Goal: Transaction & Acquisition: Purchase product/service

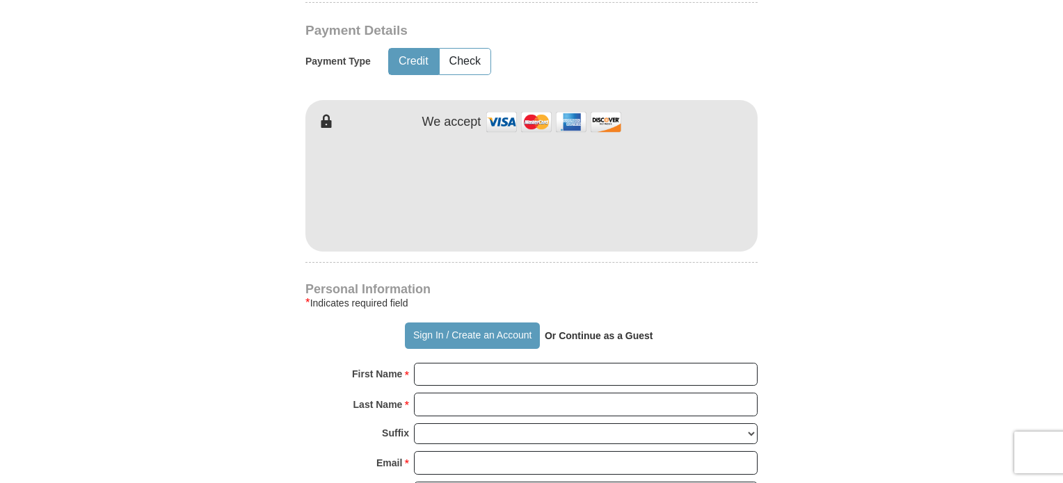
scroll to position [689, 0]
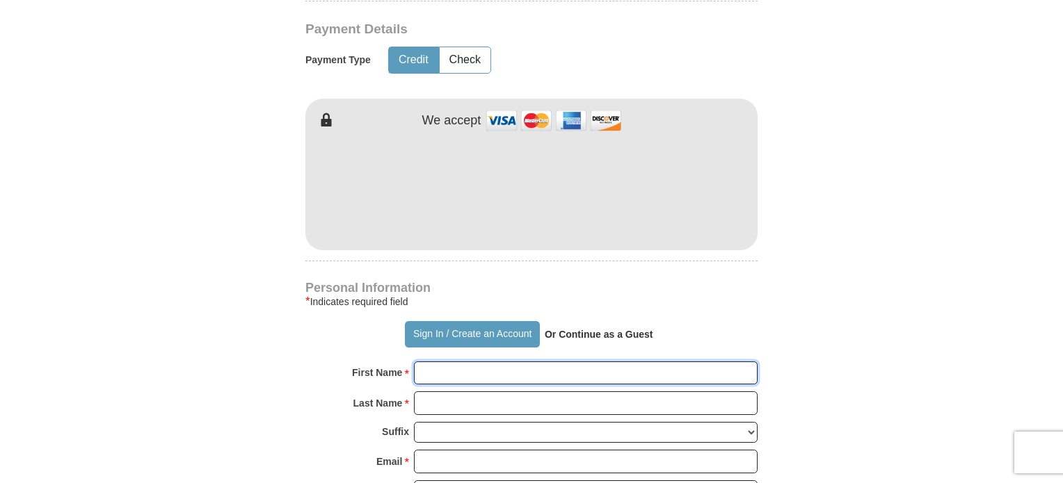
click at [447, 378] on input "First Name *" at bounding box center [586, 374] width 344 height 24
type input "[PERSON_NAME]"
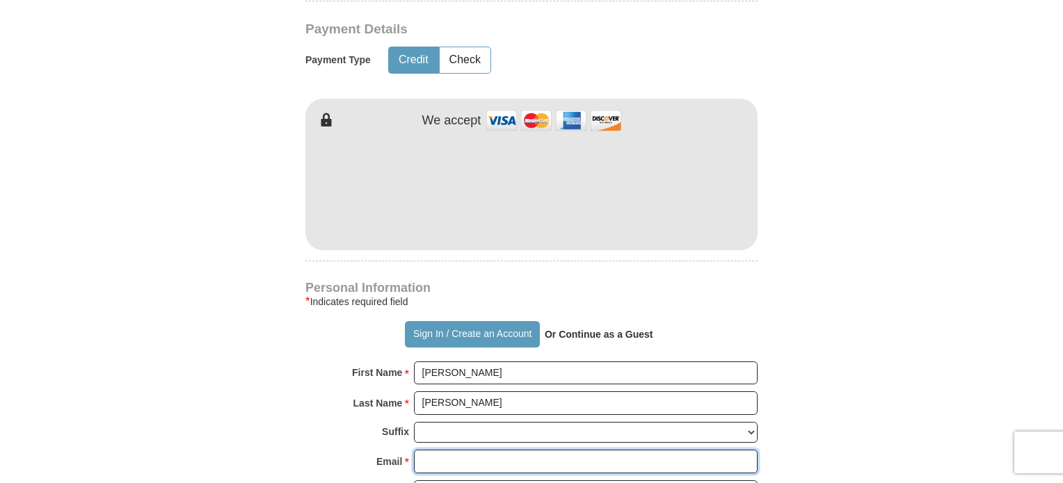
type input "[EMAIL_ADDRESS][DOMAIN_NAME]"
type input "[STREET_ADDRESS]"
type input "[GEOGRAPHIC_DATA]"
select select "[GEOGRAPHIC_DATA]"
type input "76131-1170"
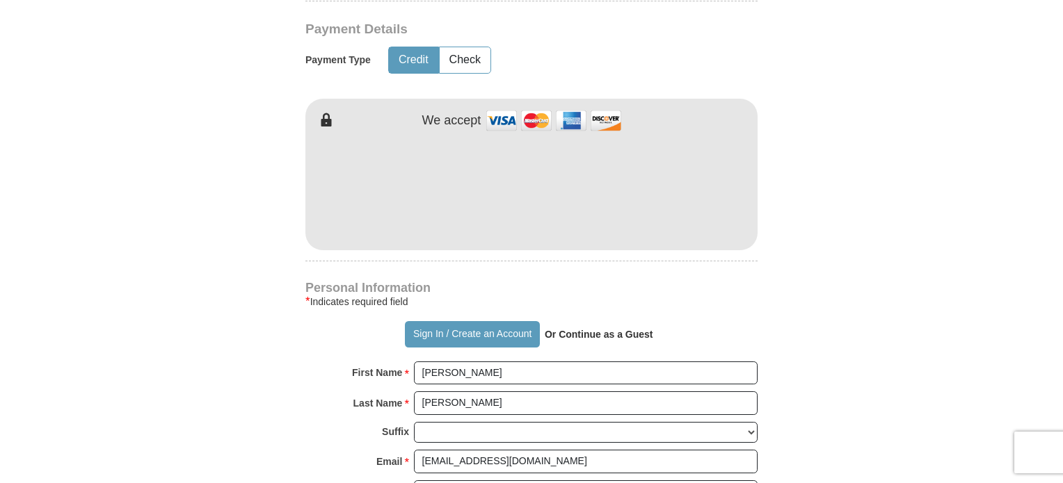
type input "9412099721"
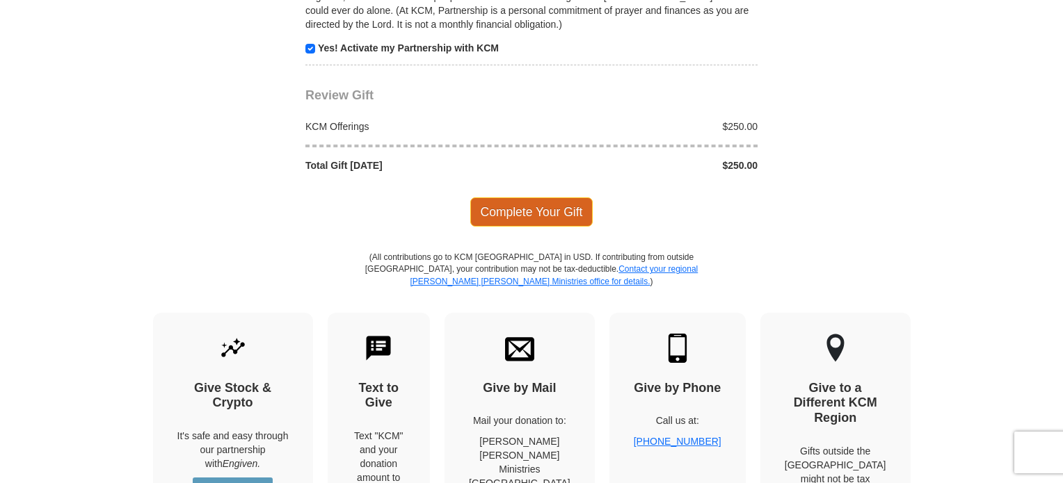
scroll to position [1450, 0]
click at [543, 207] on span "Complete Your Gift" at bounding box center [531, 211] width 123 height 29
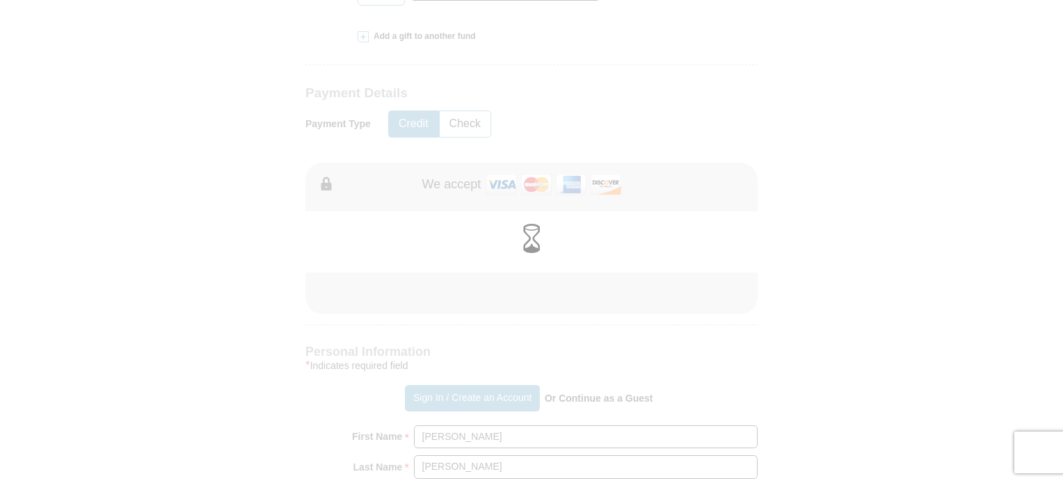
scroll to position [623, 0]
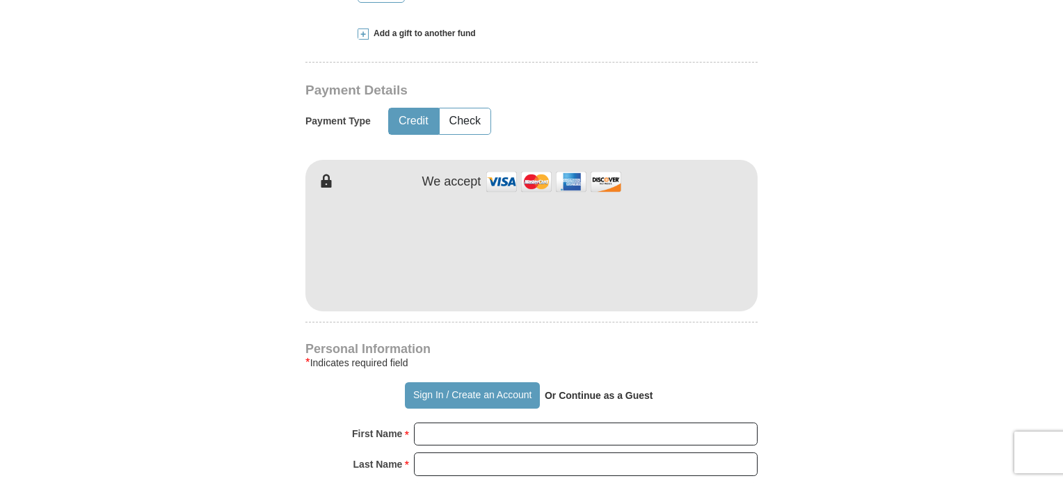
scroll to position [618, 0]
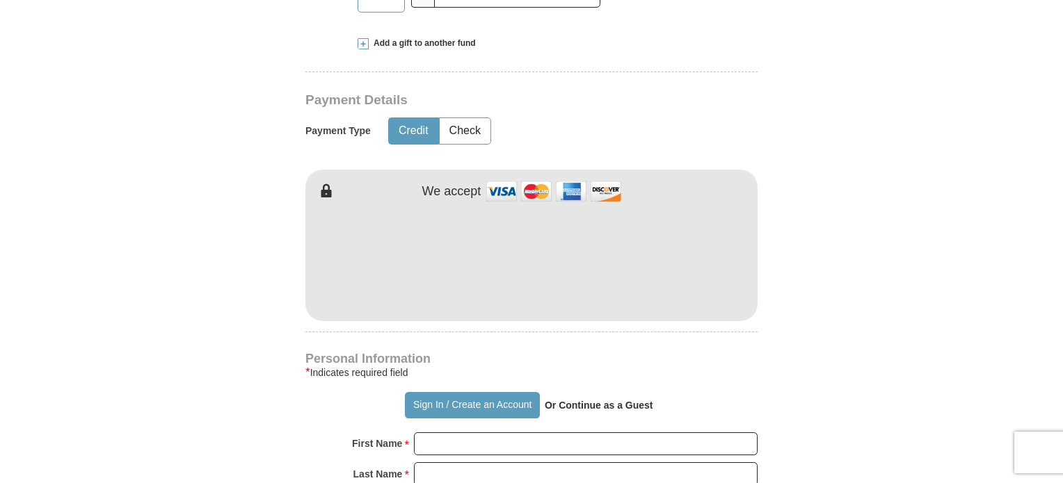
click at [403, 125] on button "Credit" at bounding box center [413, 131] width 49 height 26
click at [412, 133] on button "Credit" at bounding box center [413, 131] width 49 height 26
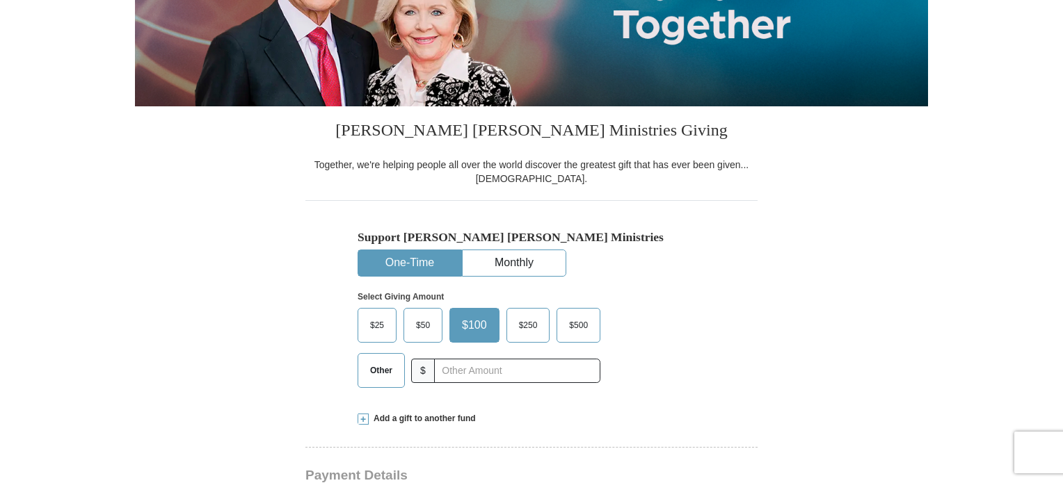
scroll to position [242, 0]
click at [533, 329] on span "$250" at bounding box center [528, 325] width 33 height 21
click at [0, 0] on input "$250" at bounding box center [0, 0] width 0 height 0
click at [435, 271] on button "One-Time" at bounding box center [409, 263] width 103 height 26
click at [518, 323] on span "$250" at bounding box center [525, 325] width 39 height 21
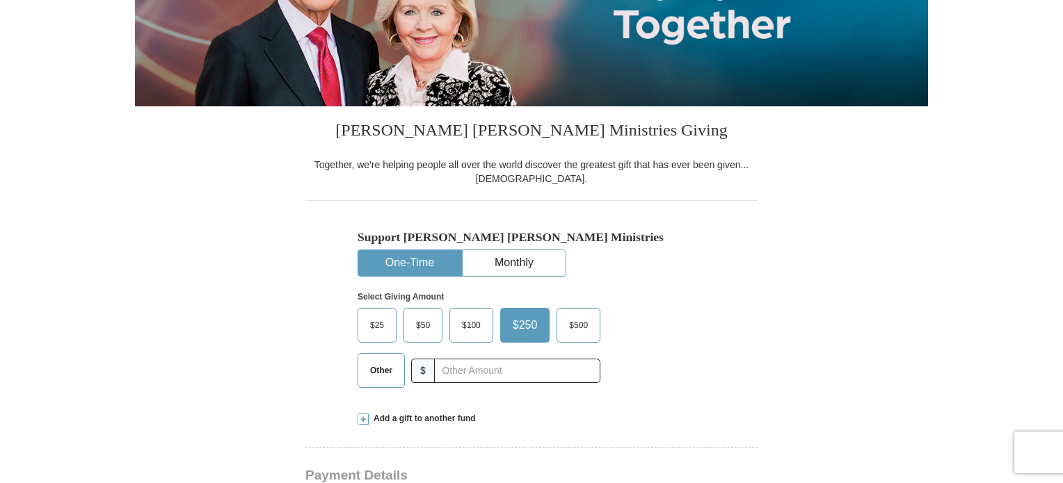
click at [0, 0] on input "$250" at bounding box center [0, 0] width 0 height 0
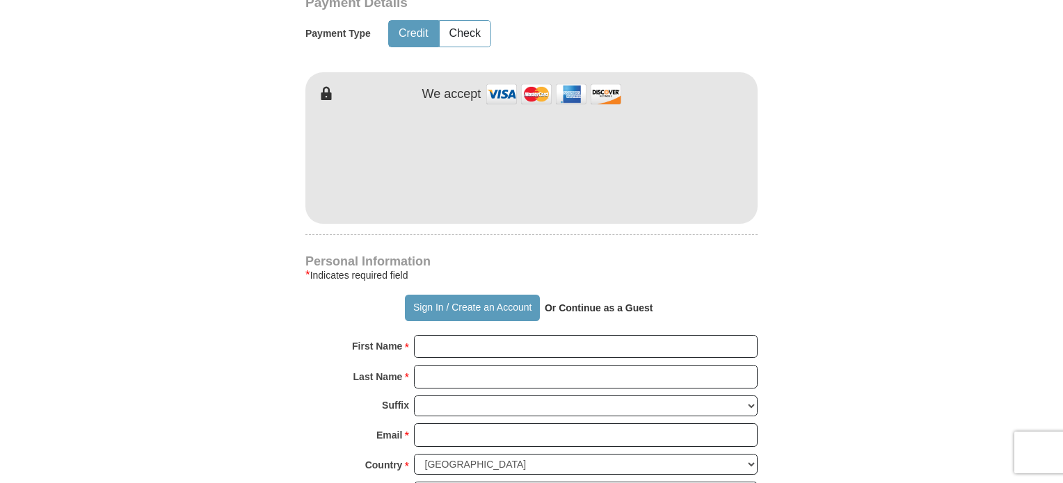
scroll to position [729, 0]
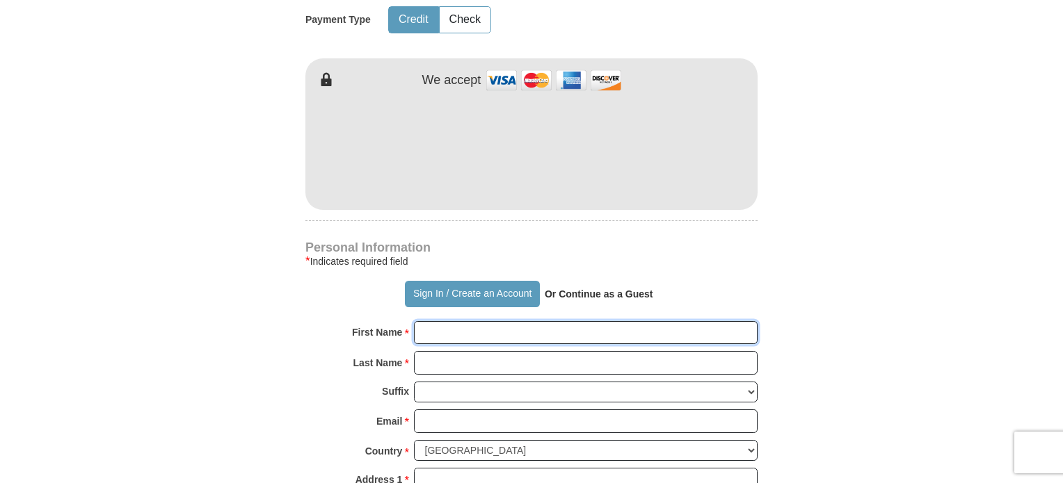
click at [445, 335] on input "First Name *" at bounding box center [586, 333] width 344 height 24
type input "[PERSON_NAME]"
click at [461, 361] on input "Last Name *" at bounding box center [586, 363] width 344 height 24
type input "[PERSON_NAME]"
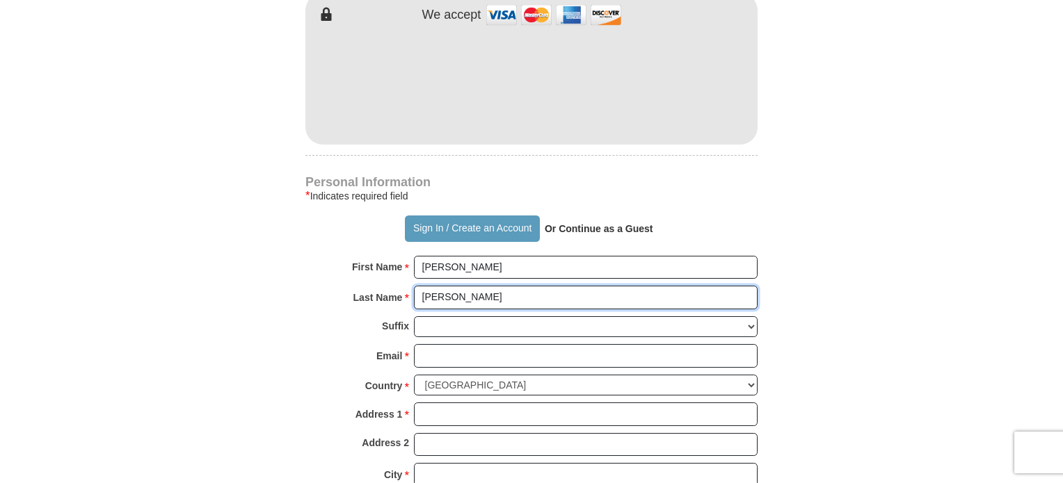
scroll to position [800, 0]
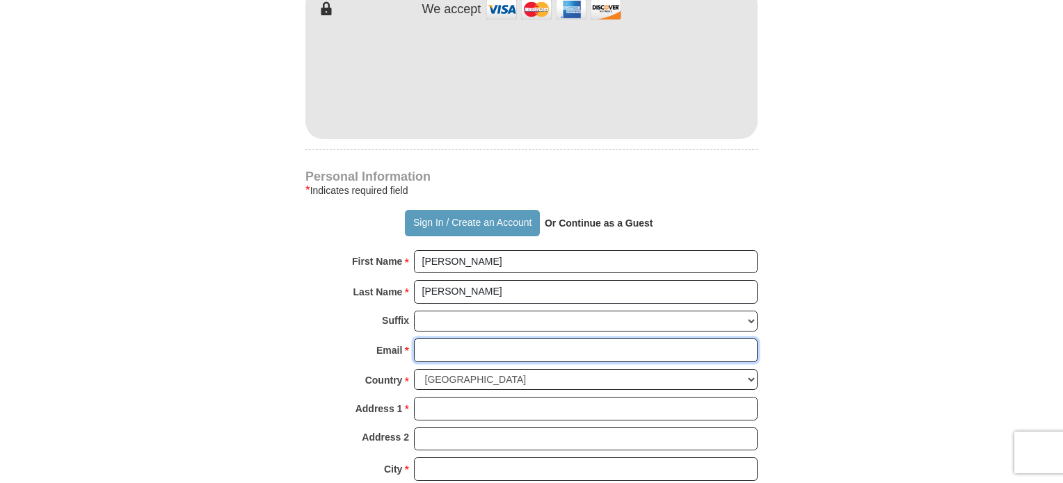
click at [442, 347] on input "Email *" at bounding box center [586, 351] width 344 height 24
type input "[EMAIL_ADDRESS][DOMAIN_NAME]"
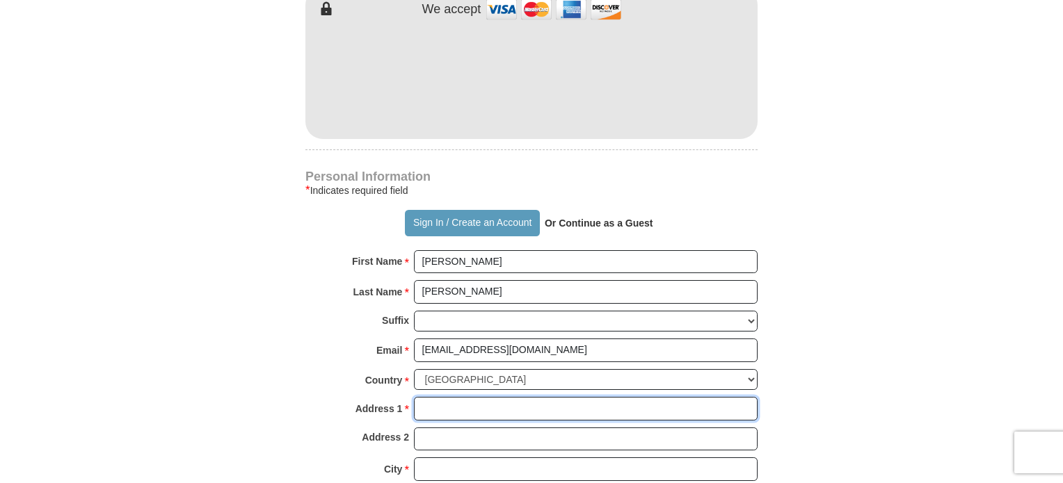
type input "[STREET_ADDRESS]"
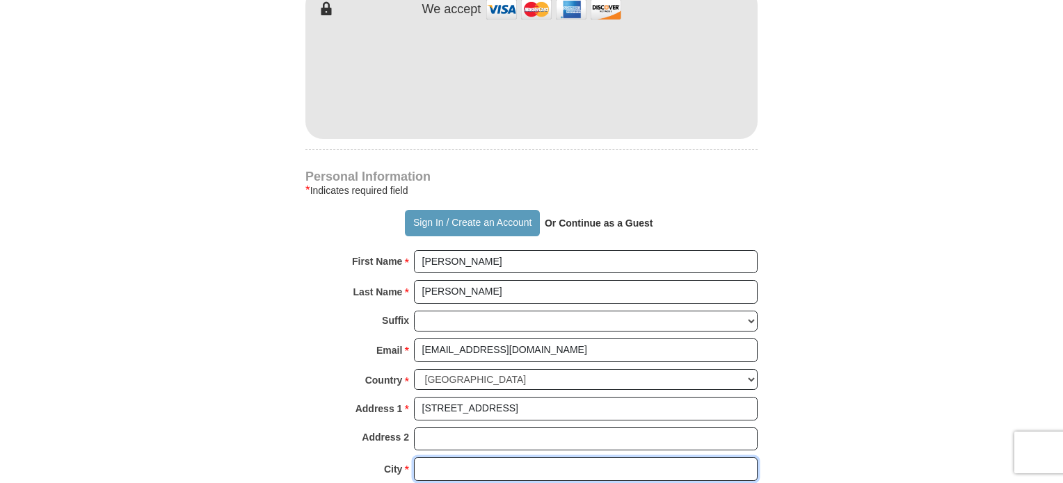
type input "[GEOGRAPHIC_DATA]"
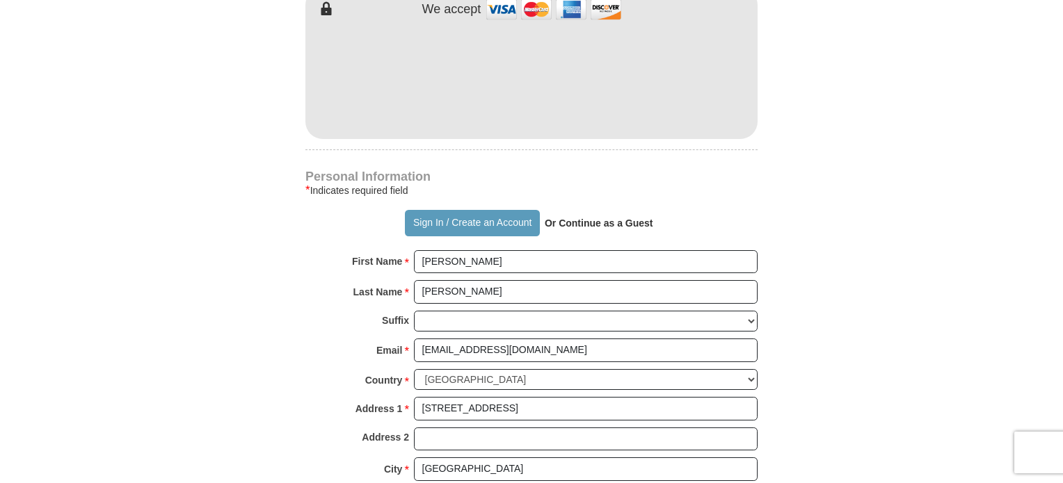
select select "[GEOGRAPHIC_DATA]"
type input "76131-1170"
type input "9412099721"
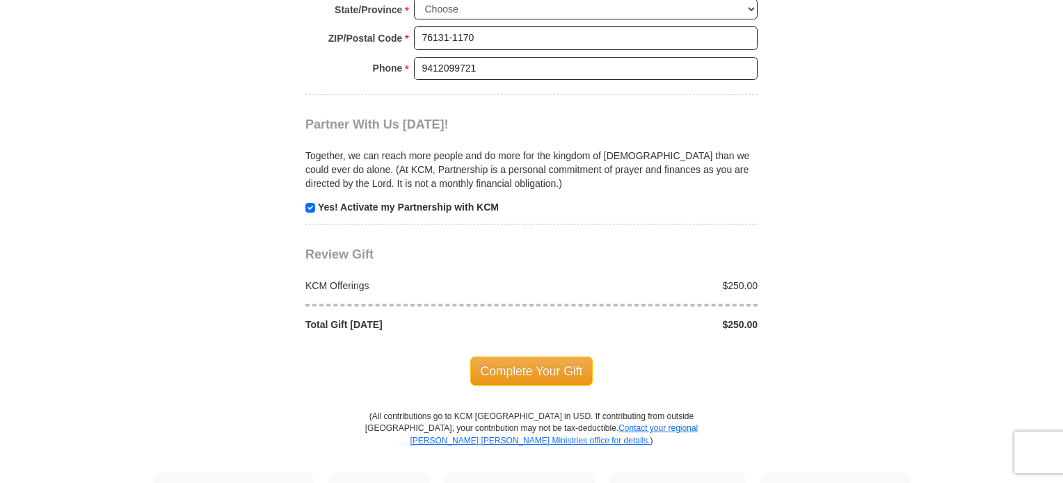
scroll to position [1290, 0]
click at [534, 365] on span "Complete Your Gift" at bounding box center [531, 370] width 123 height 29
